Goal: Navigation & Orientation: Go to known website

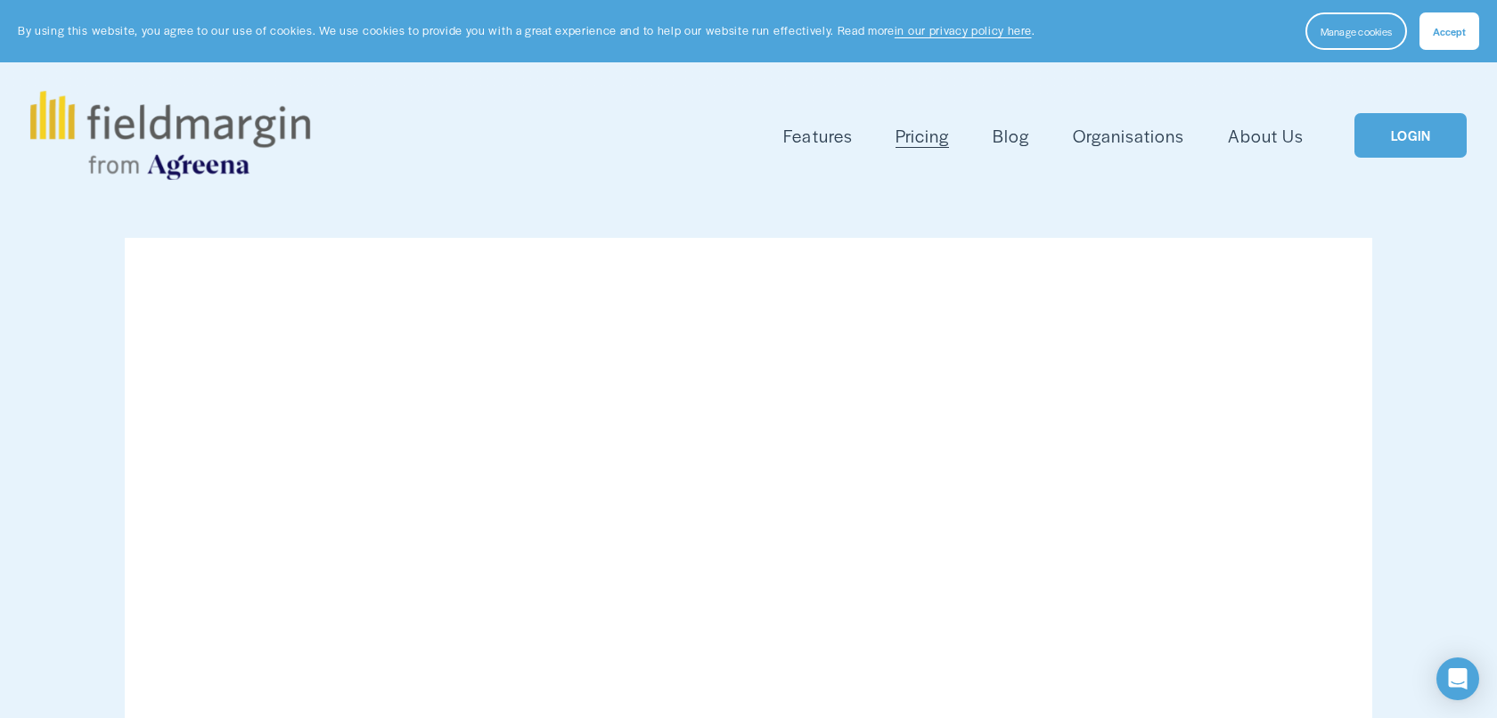
click at [1407, 135] on link "LOGIN" at bounding box center [1410, 135] width 112 height 45
